Goal: Information Seeking & Learning: Learn about a topic

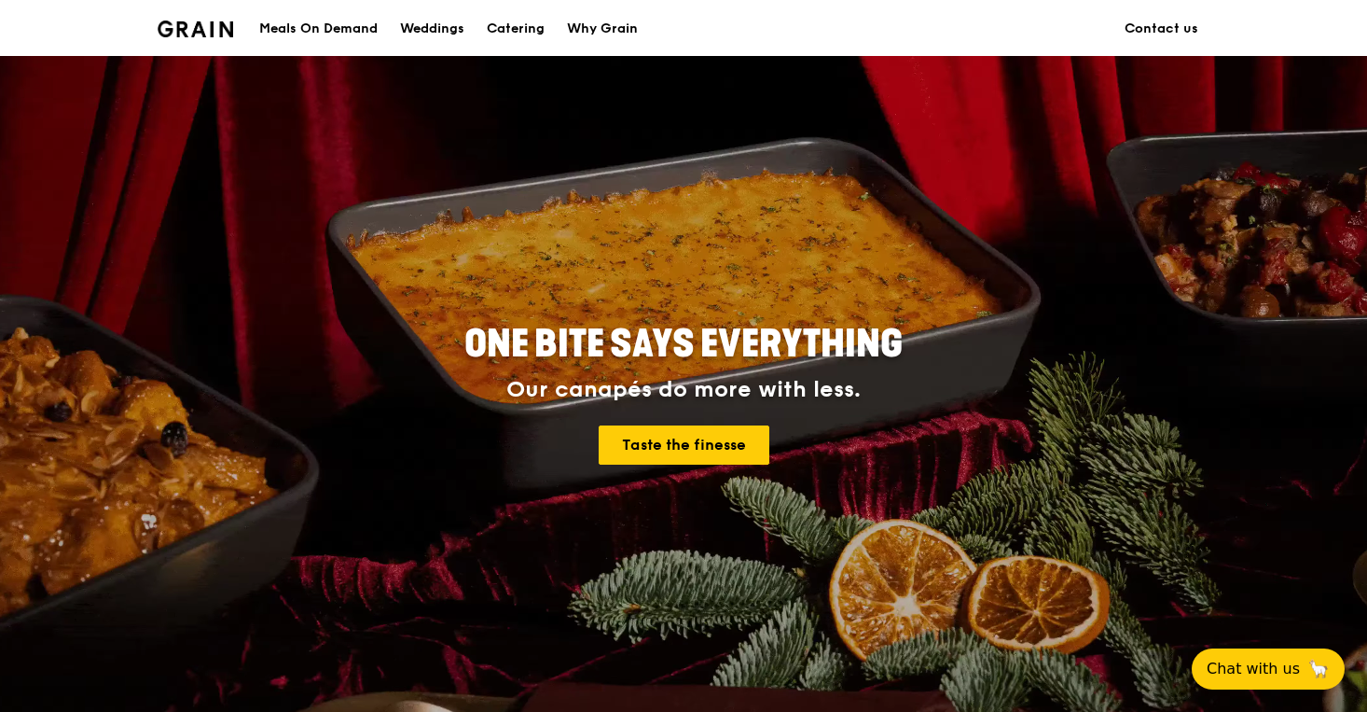
scroll to position [43, 0]
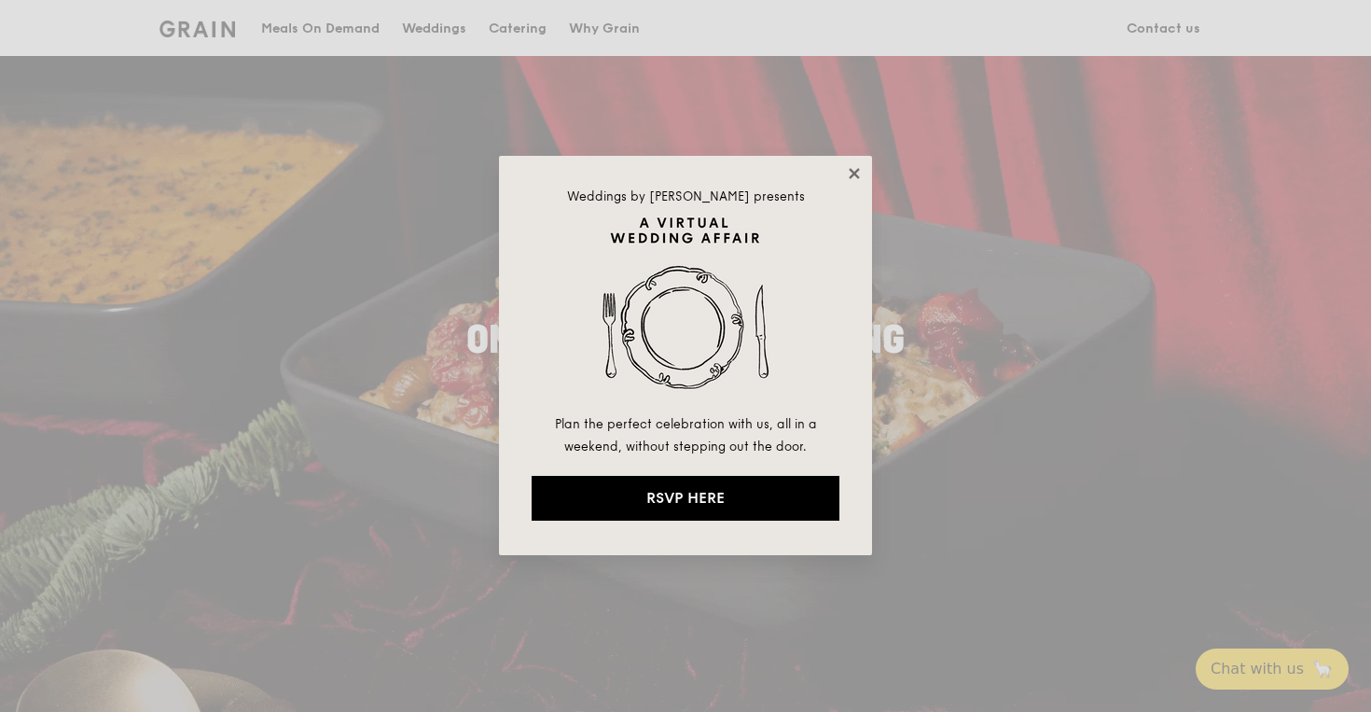
click at [853, 165] on icon at bounding box center [854, 173] width 17 height 17
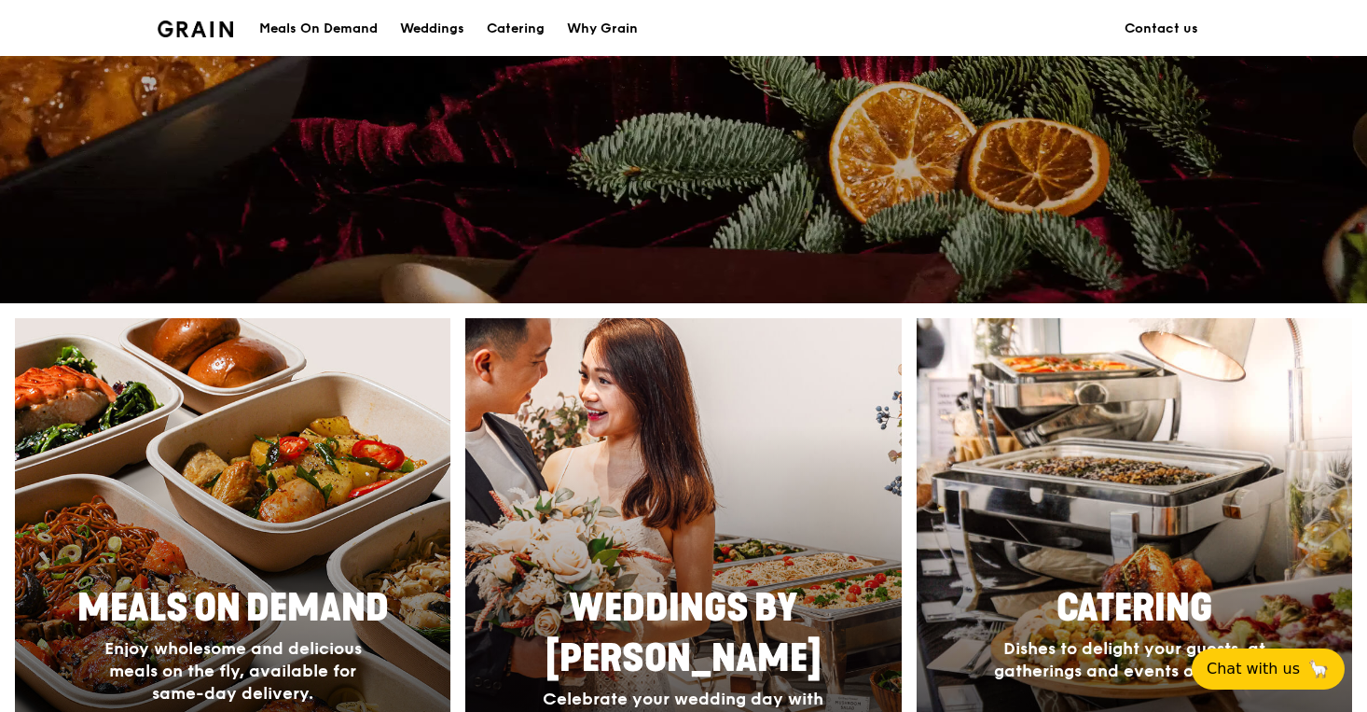
scroll to position [755, 0]
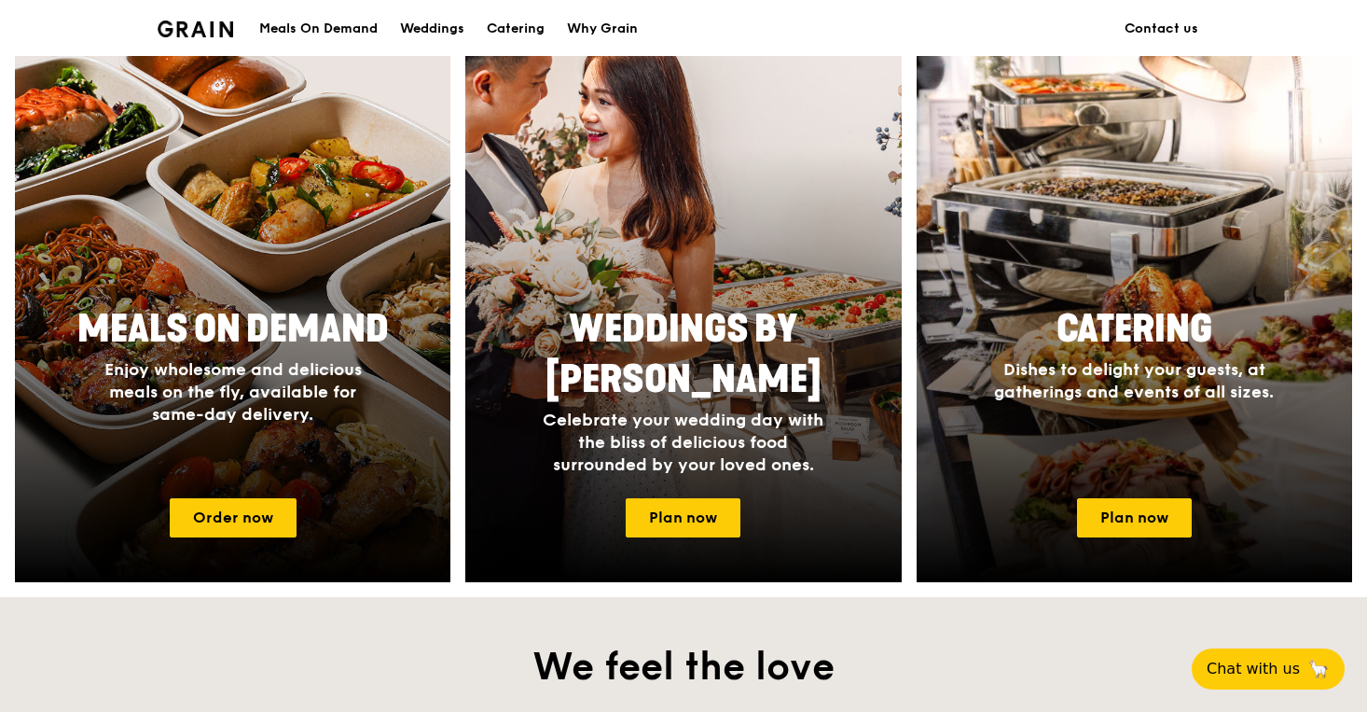
click at [461, 221] on div "Weddings by Grain Celebrate your wedding day with the bliss of delicious food s…" at bounding box center [683, 310] width 450 height 543
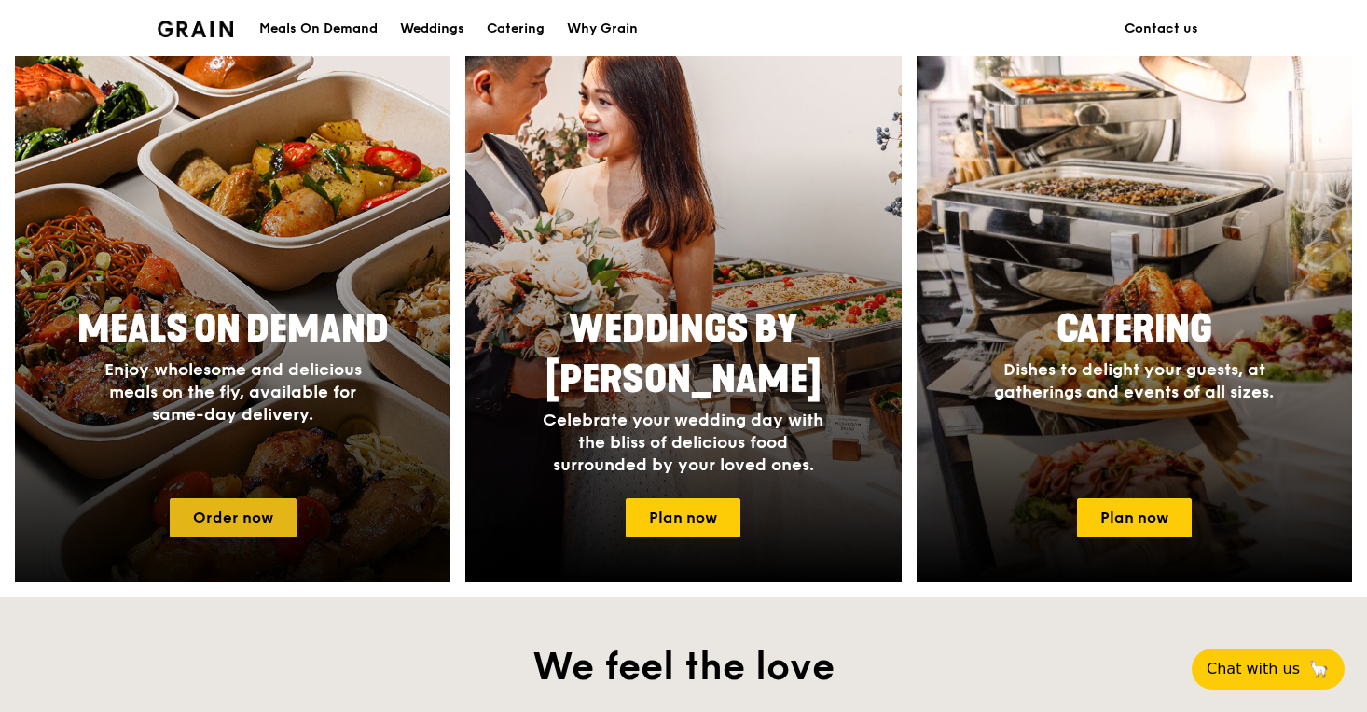
click at [225, 509] on link "Order now" at bounding box center [233, 517] width 127 height 39
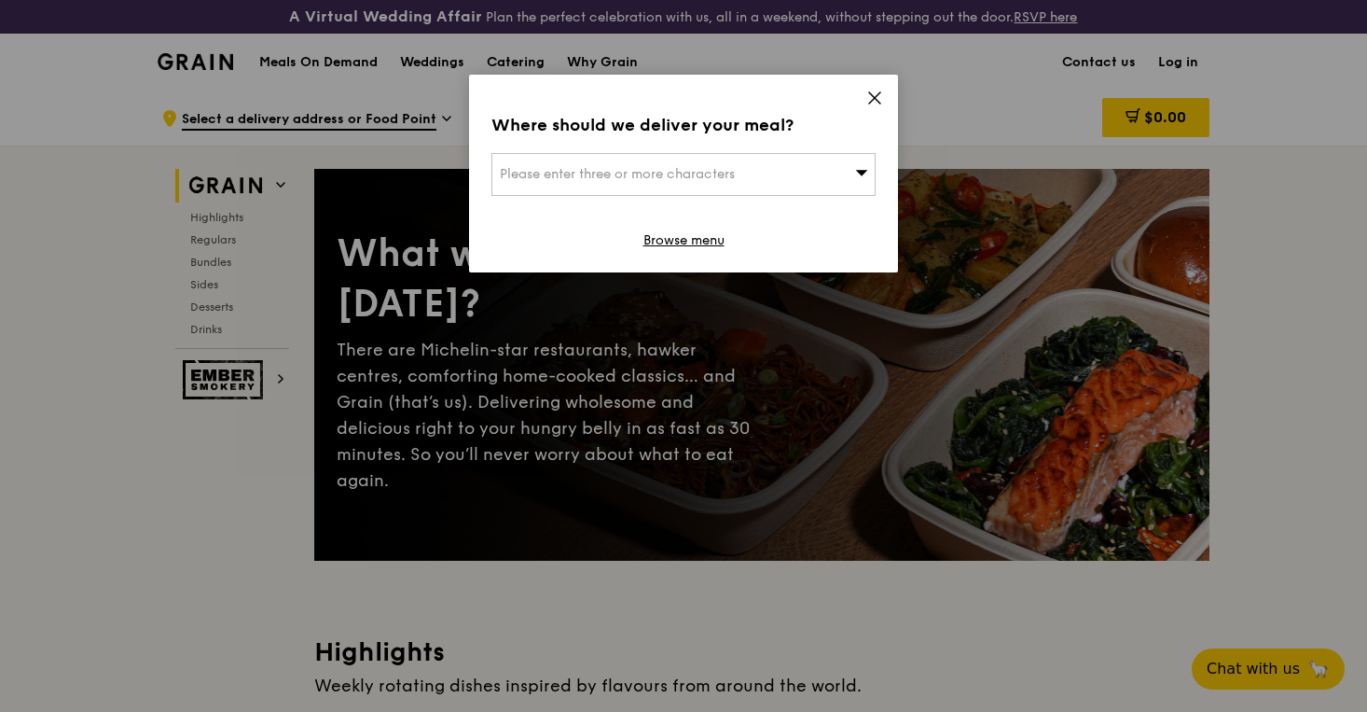
click at [877, 98] on icon at bounding box center [874, 98] width 17 height 17
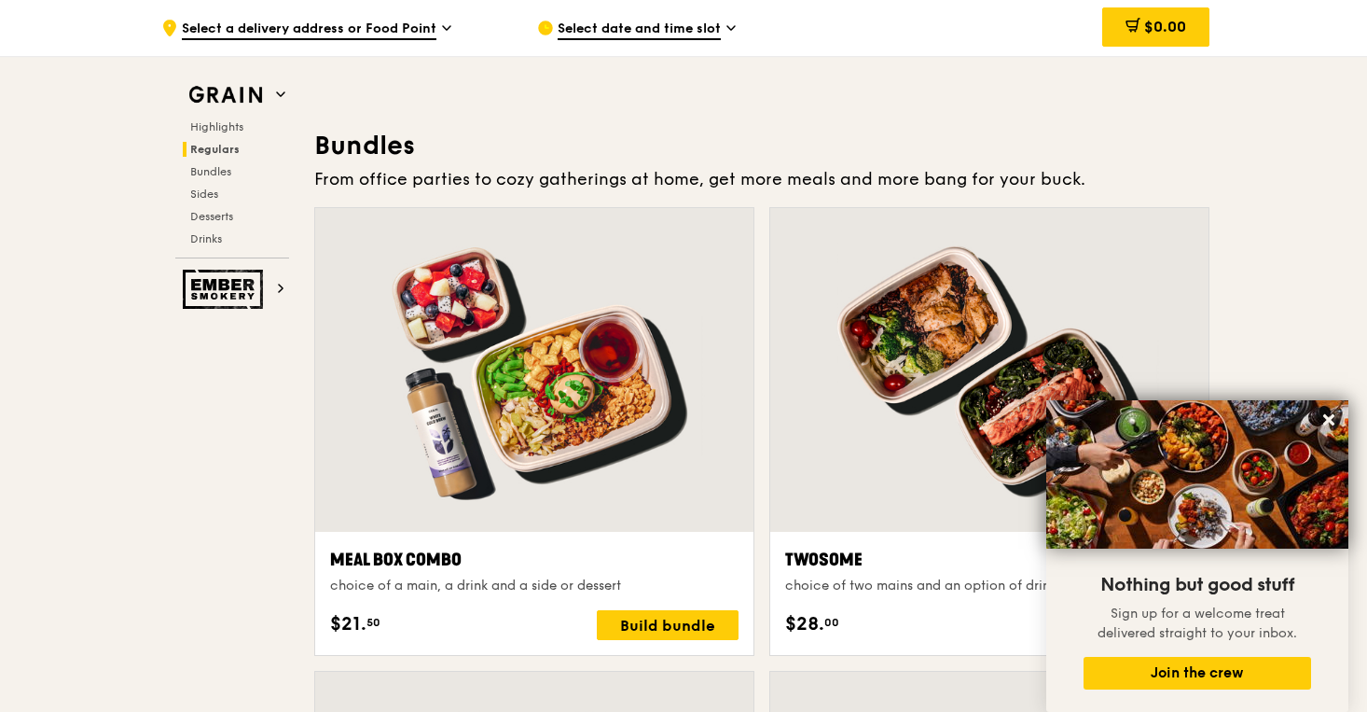
scroll to position [2700, 0]
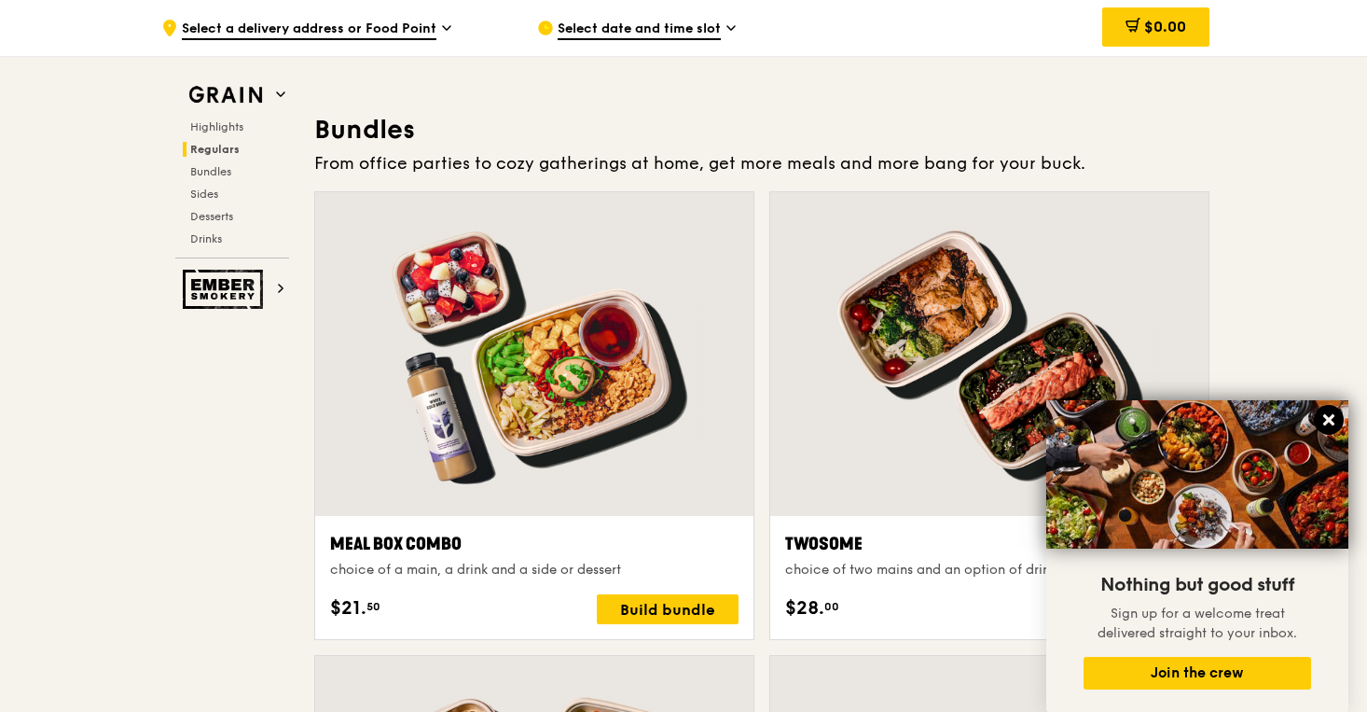
click at [1319, 416] on button at bounding box center [1329, 420] width 30 height 30
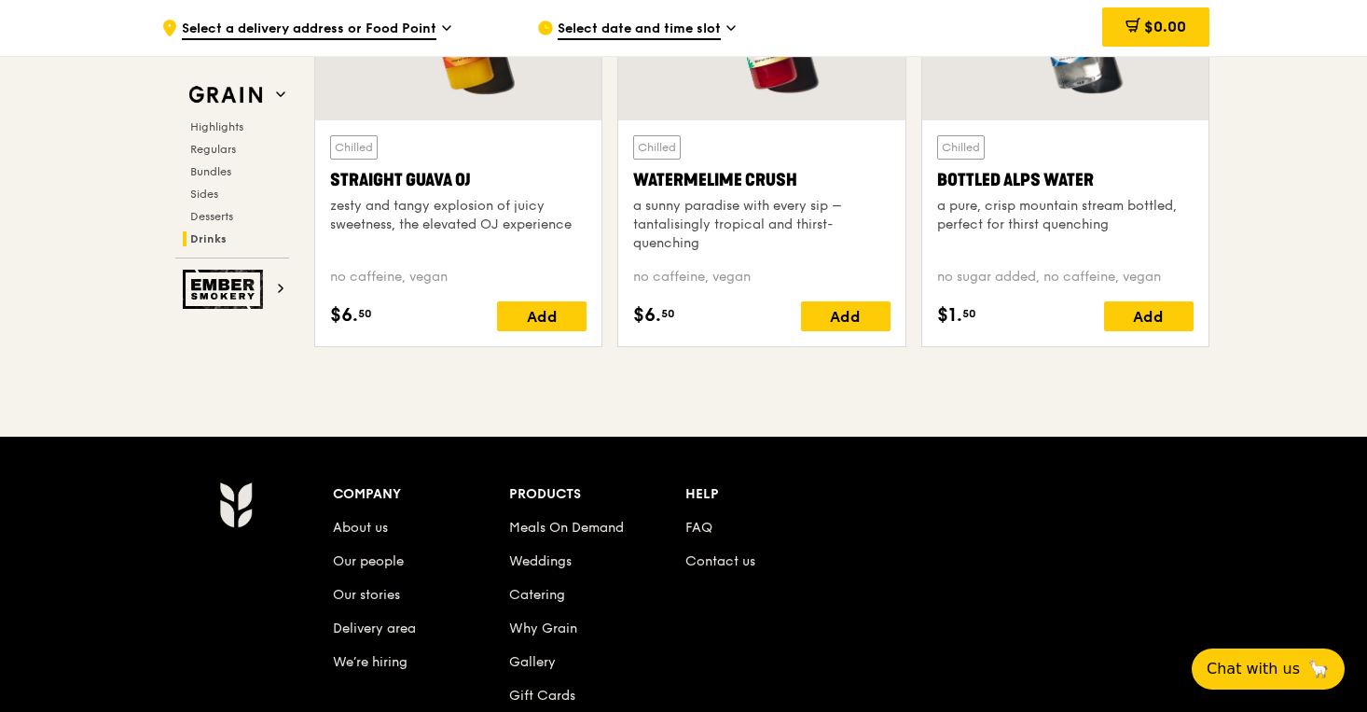
scroll to position [7621, 0]
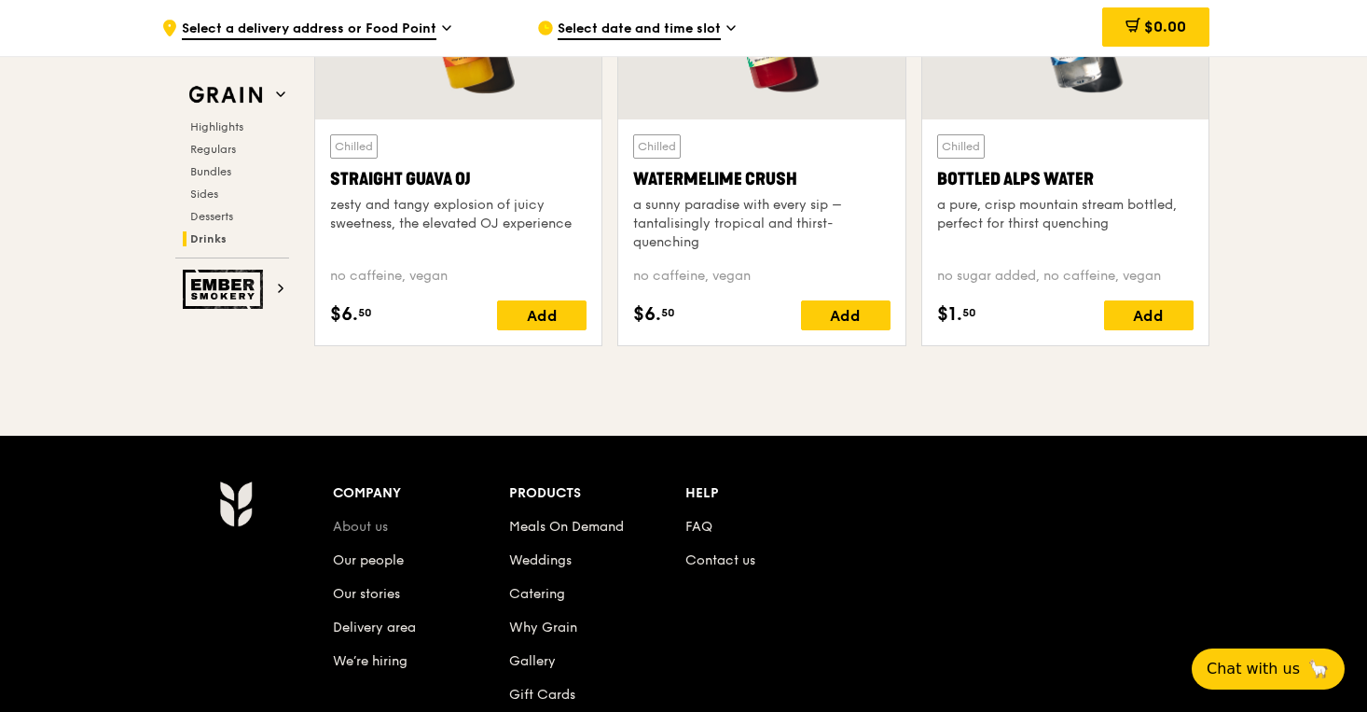
click at [370, 521] on link "About us" at bounding box center [360, 526] width 55 height 16
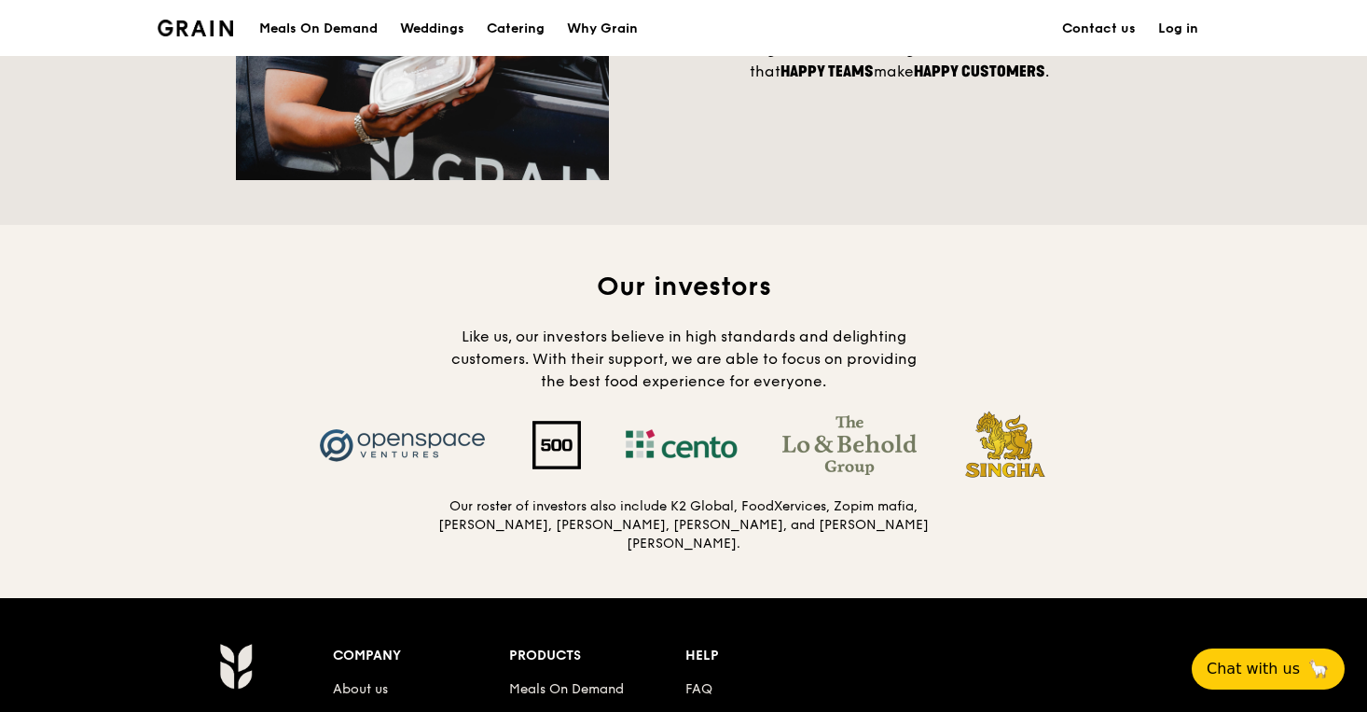
scroll to position [1747, 0]
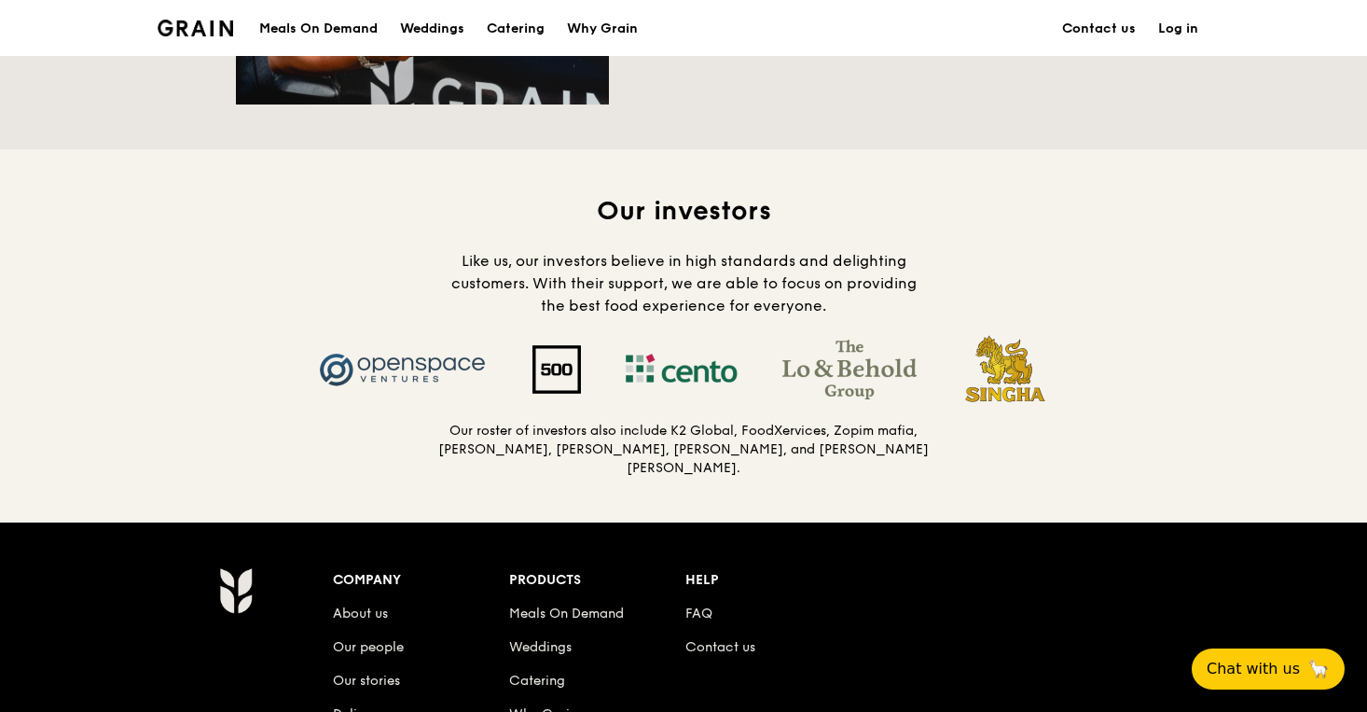
click at [569, 379] on img at bounding box center [556, 369] width 93 height 48
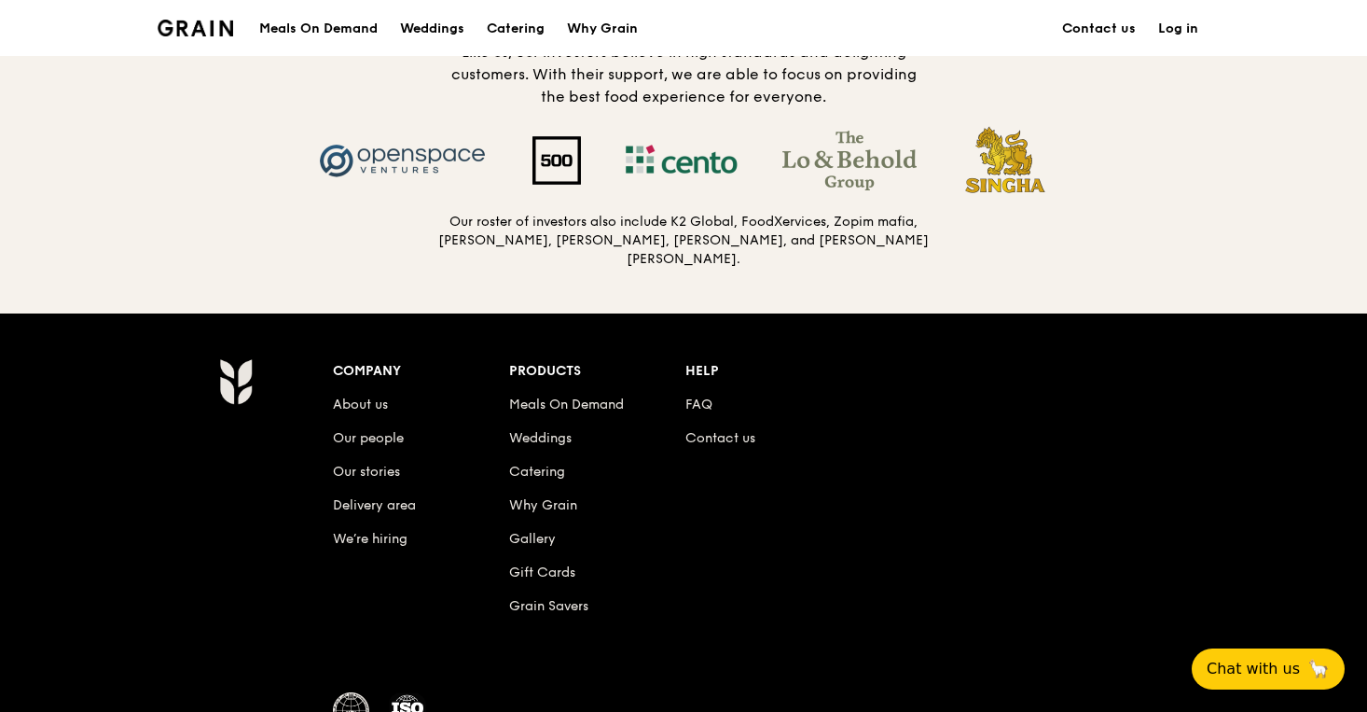
scroll to position [1993, 0]
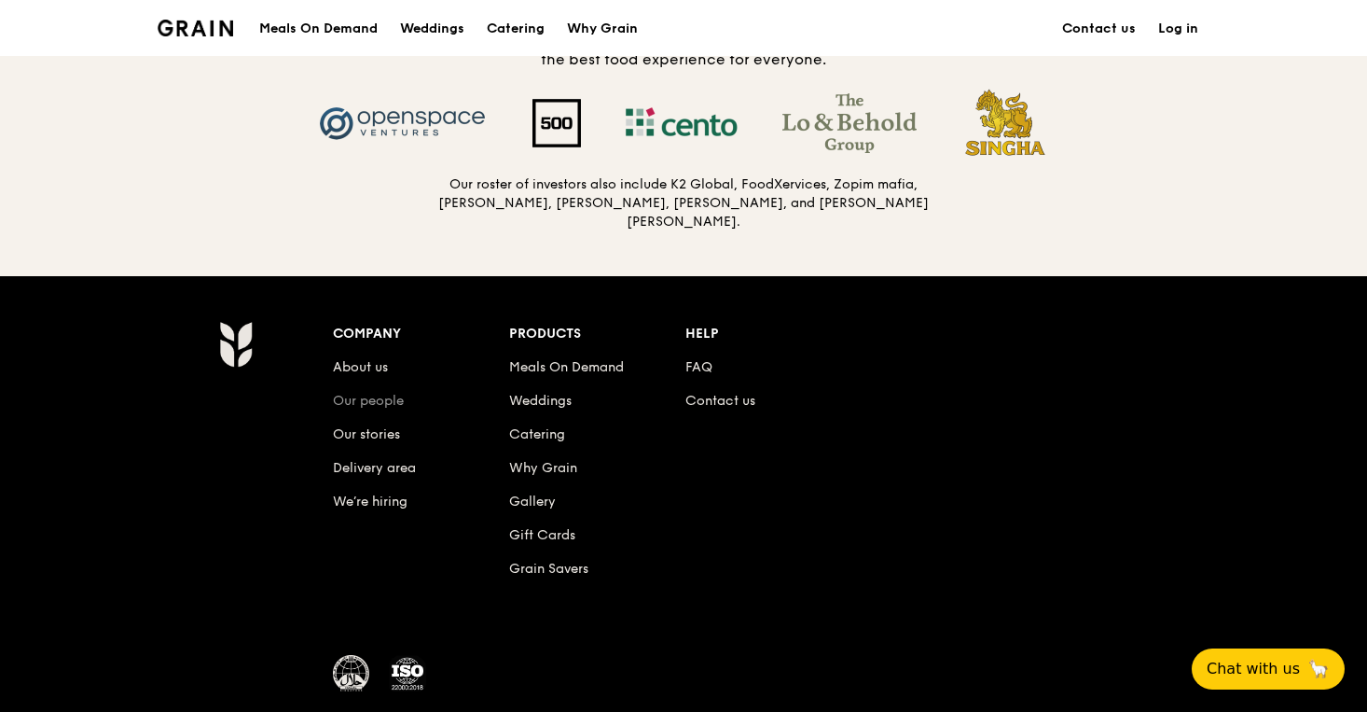
click at [387, 400] on link "Our people" at bounding box center [368, 401] width 71 height 16
click at [383, 432] on link "Our stories" at bounding box center [366, 434] width 67 height 16
click at [549, 469] on link "Why Grain" at bounding box center [543, 468] width 68 height 16
